Goal: Transaction & Acquisition: Subscribe to service/newsletter

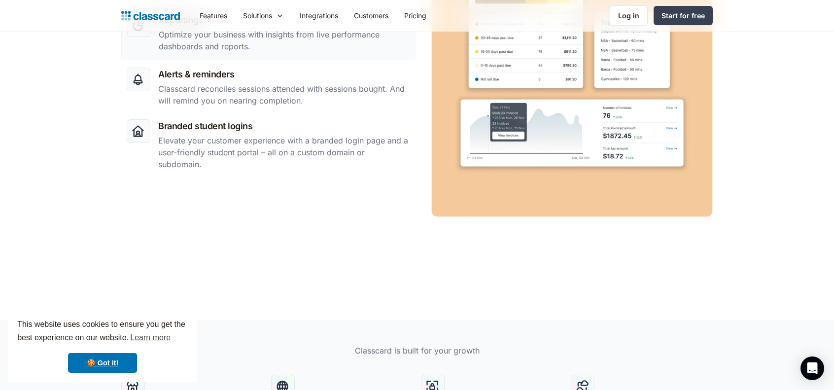
scroll to position [1725, 0]
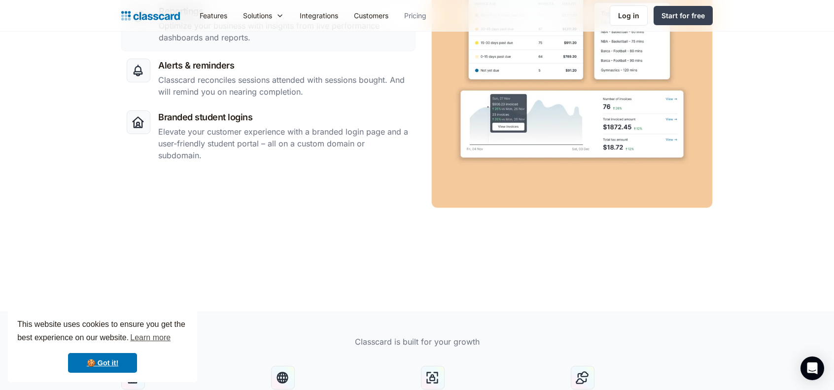
click at [418, 11] on link "Pricing" at bounding box center [415, 15] width 38 height 22
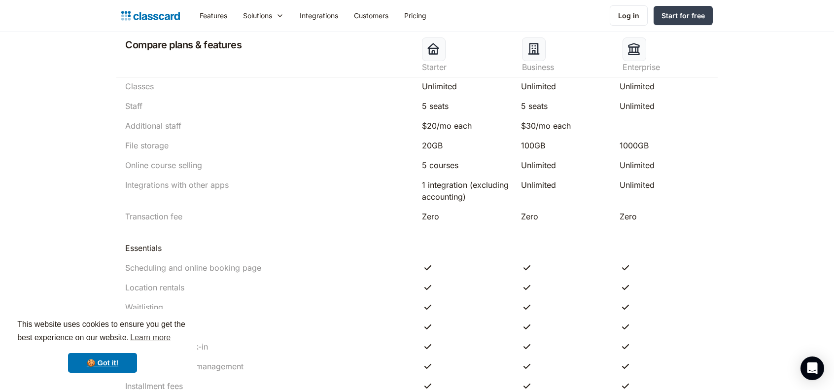
scroll to position [591, 0]
